Goal: Find specific page/section: Find specific page/section

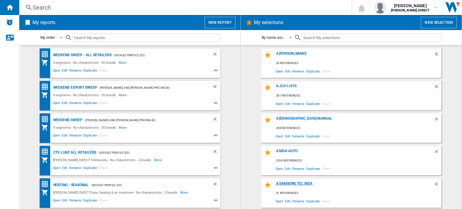
click at [296, 184] on div "A Samsung TCL MDA" at bounding box center [354, 185] width 159 height 8
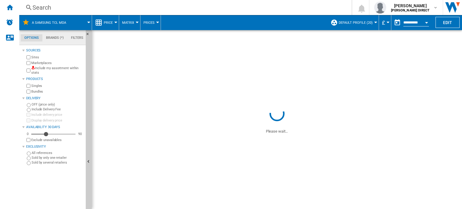
click at [51, 11] on div "Search" at bounding box center [184, 7] width 304 height 8
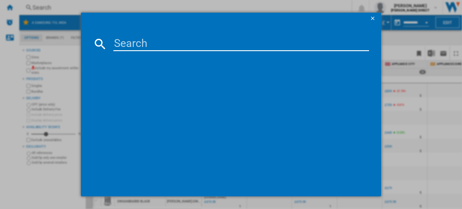
click at [135, 43] on input at bounding box center [241, 44] width 256 height 14
paste input "SAM-RS70F64KEFEU"
type input "SAM-RS70F64KEFEU"
